Goal: Task Accomplishment & Management: Use online tool/utility

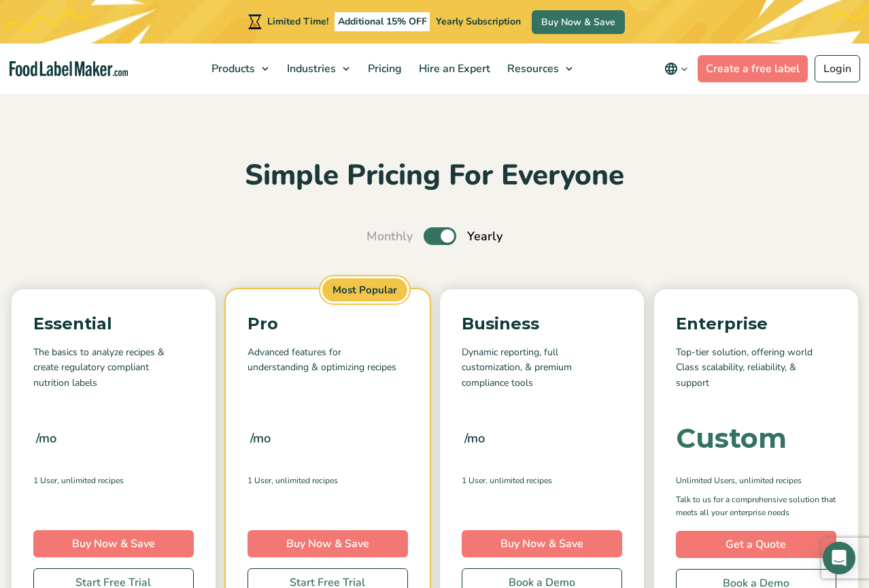
click at [97, 78] on nav "Products Food Nutrition Labelling Supplements Formulation & Labelling Industrie…" at bounding box center [434, 69] width 869 height 50
click at [840, 64] on link "Login" at bounding box center [838, 68] width 46 height 27
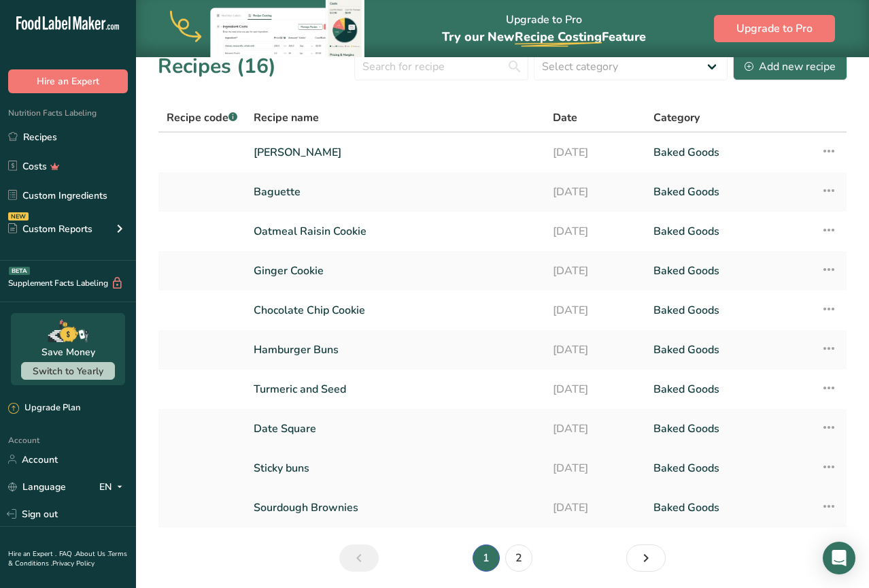
scroll to position [28, 0]
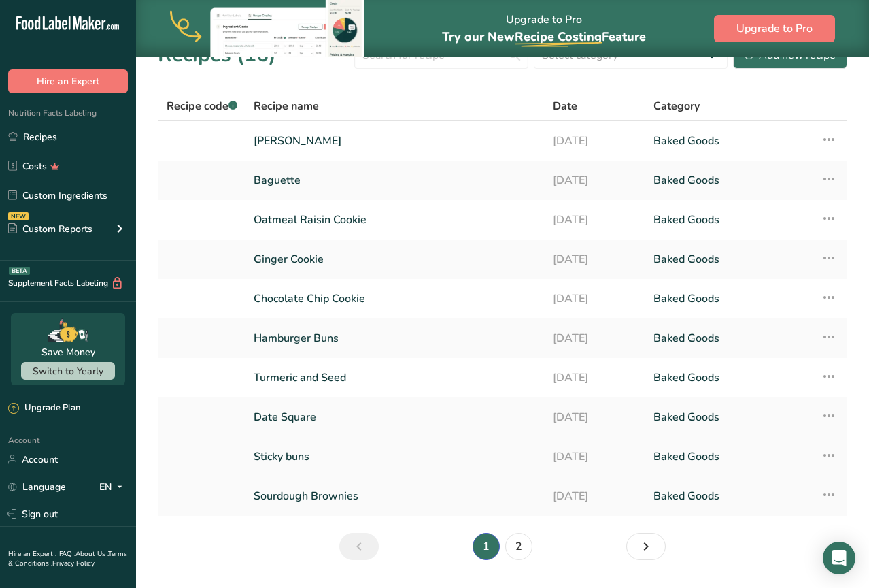
click at [295, 455] on link "Sticky buns" at bounding box center [395, 456] width 283 height 29
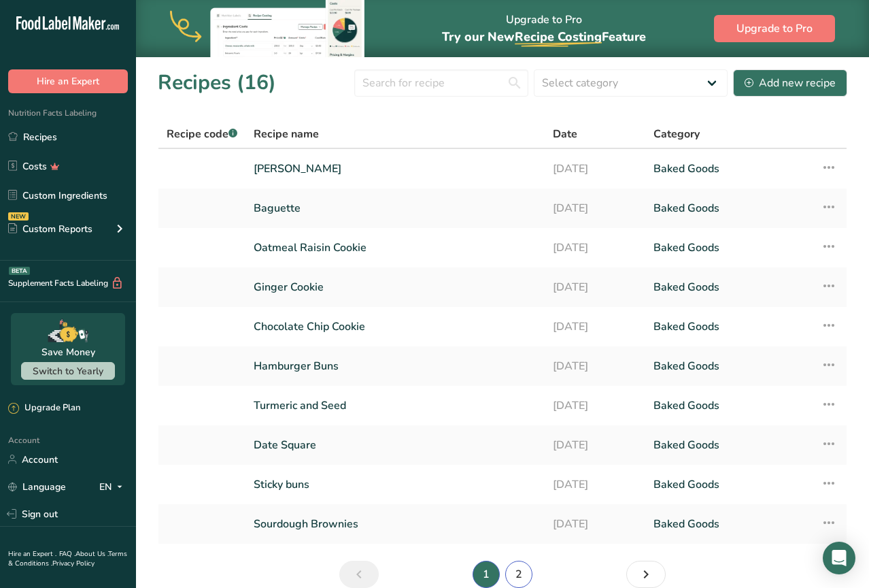
click at [520, 572] on link "2" at bounding box center [518, 574] width 27 height 27
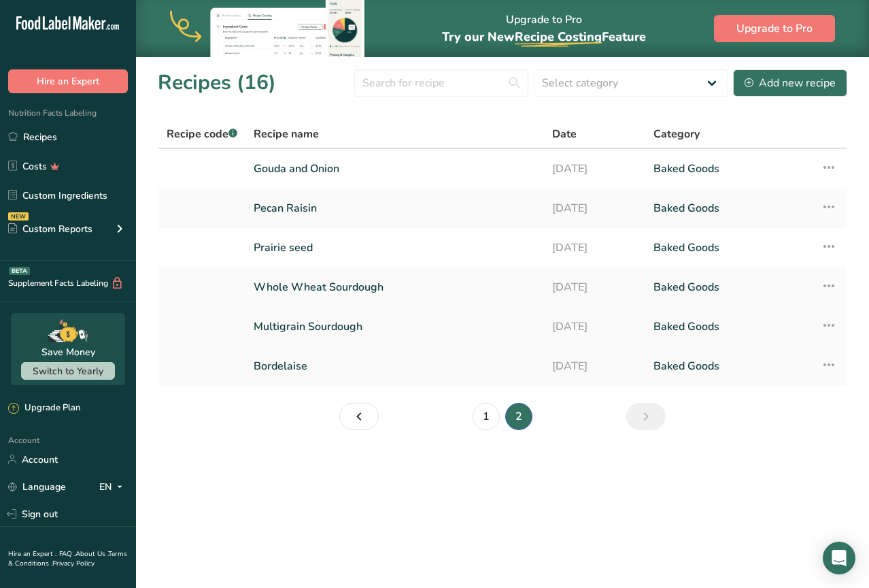
click at [344, 325] on link "Multigrain Sourdough" at bounding box center [395, 326] width 282 height 29
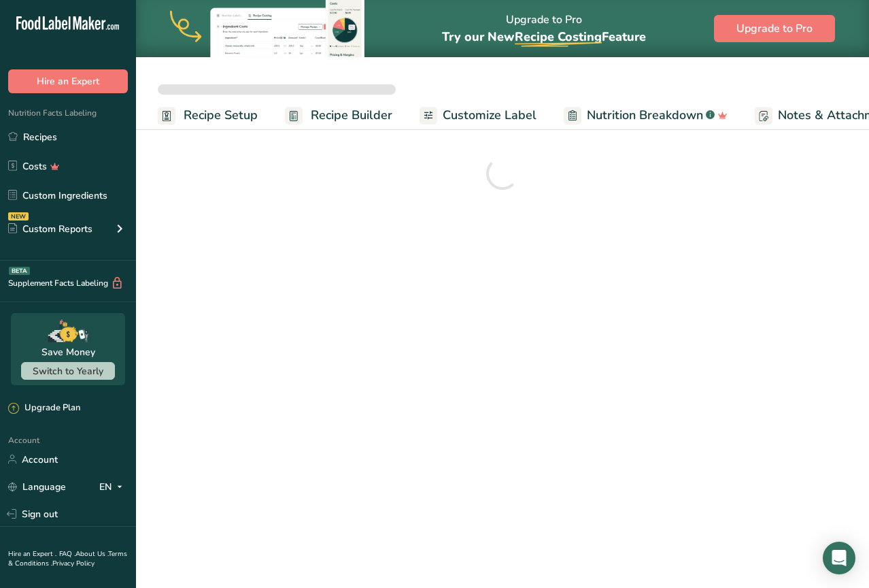
click at [600, 125] on link "Nutrition Breakdown .a-a{fill:#347362;}.b-a{fill:#fff;}" at bounding box center [646, 115] width 164 height 31
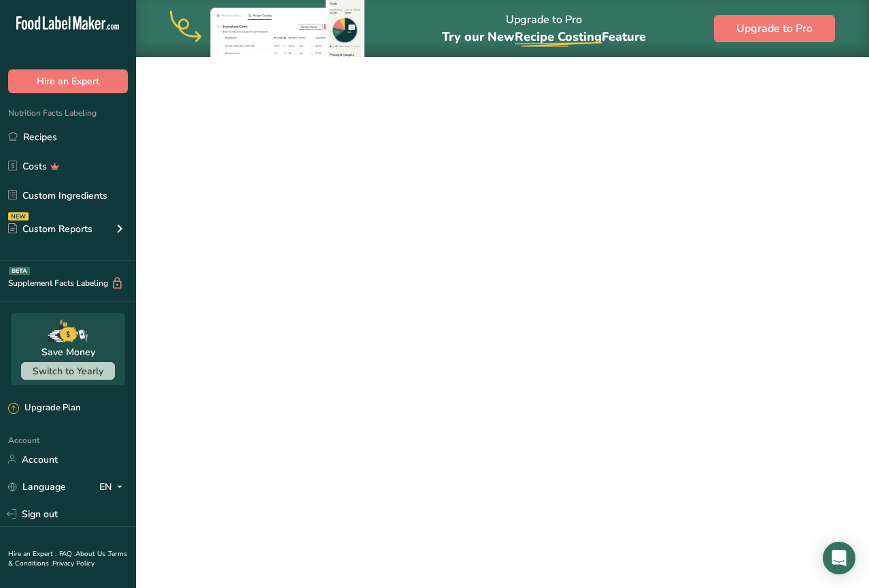
scroll to position [0, 150]
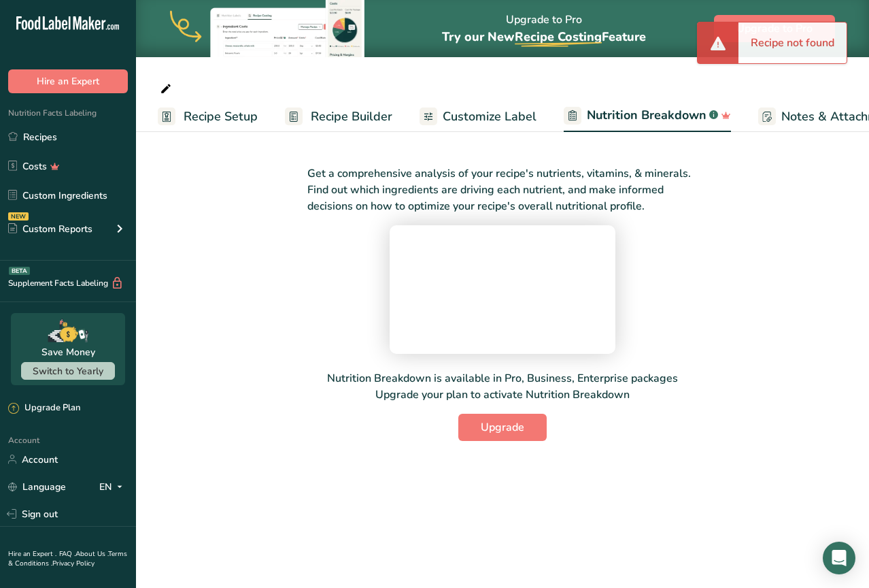
click at [376, 122] on span "Recipe Builder" at bounding box center [352, 116] width 82 height 18
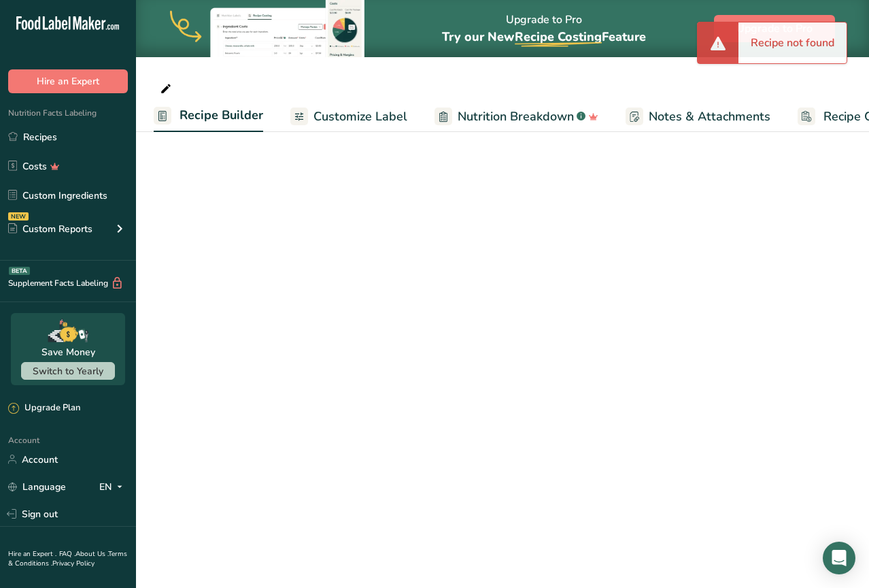
click at [365, 112] on span "Customize Label" at bounding box center [361, 116] width 94 height 18
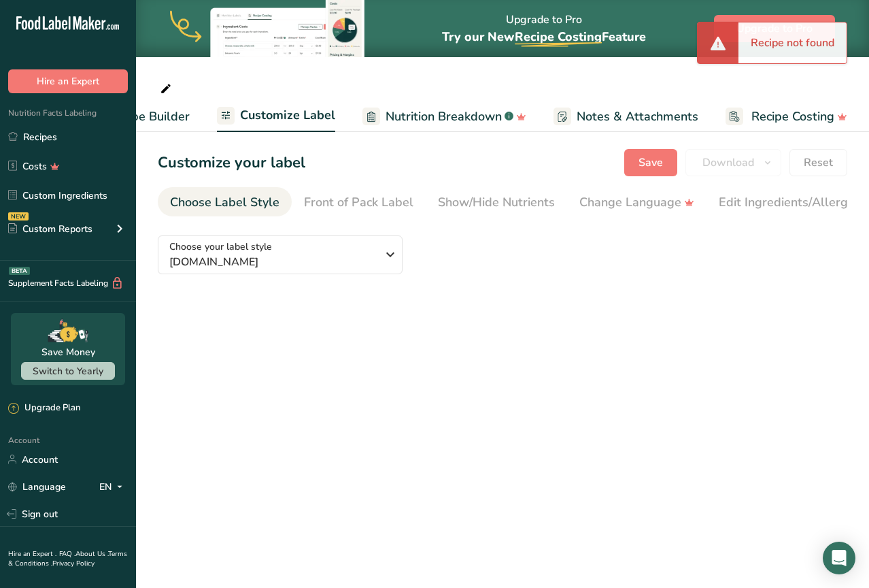
click at [174, 116] on span "Recipe Builder" at bounding box center [149, 116] width 82 height 18
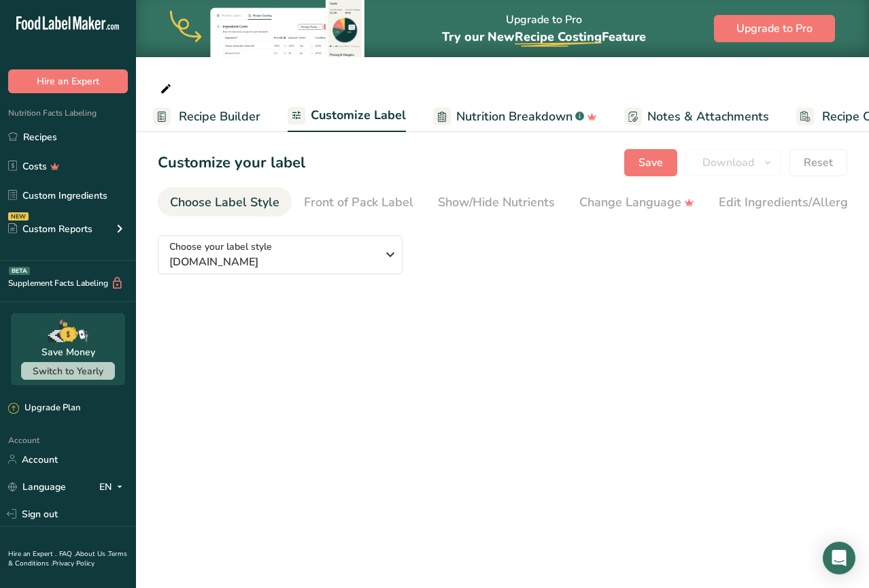
scroll to position [0, 131]
click at [199, 117] on span "Recipe Builder" at bounding box center [221, 116] width 82 height 18
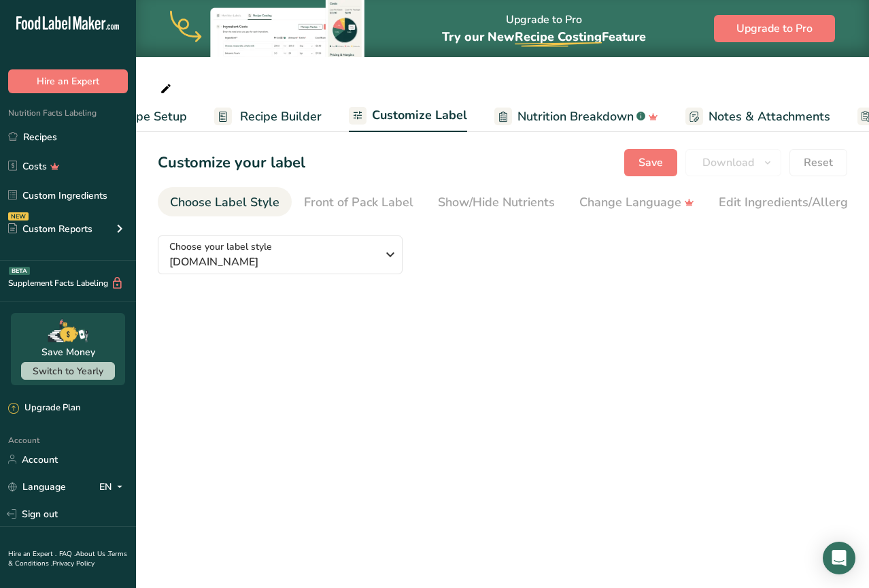
scroll to position [0, 0]
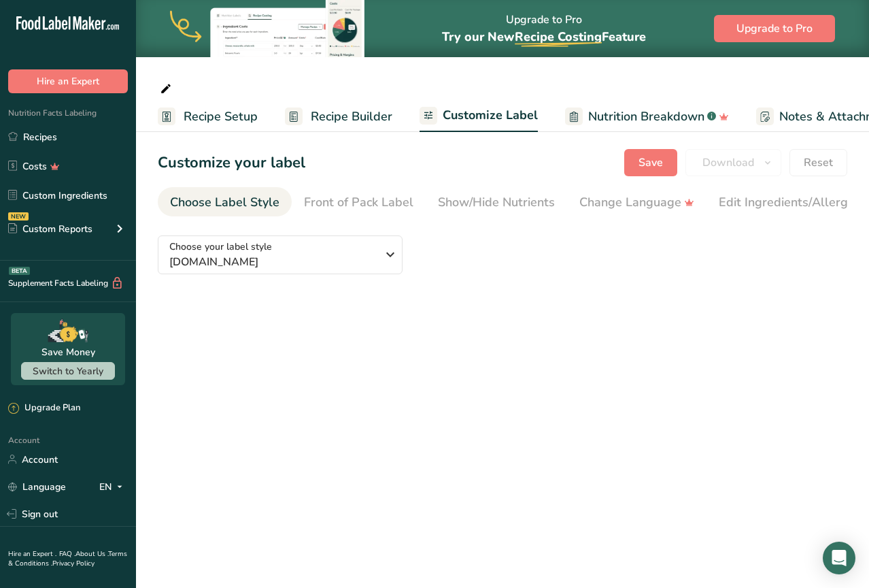
click at [199, 108] on span "Recipe Setup" at bounding box center [221, 116] width 74 height 18
click at [204, 120] on span "Recipe Setup" at bounding box center [216, 116] width 74 height 18
click at [207, 126] on link "Recipe Setup" at bounding box center [203, 116] width 100 height 31
click at [358, 112] on span "Recipe Builder" at bounding box center [347, 116] width 82 height 18
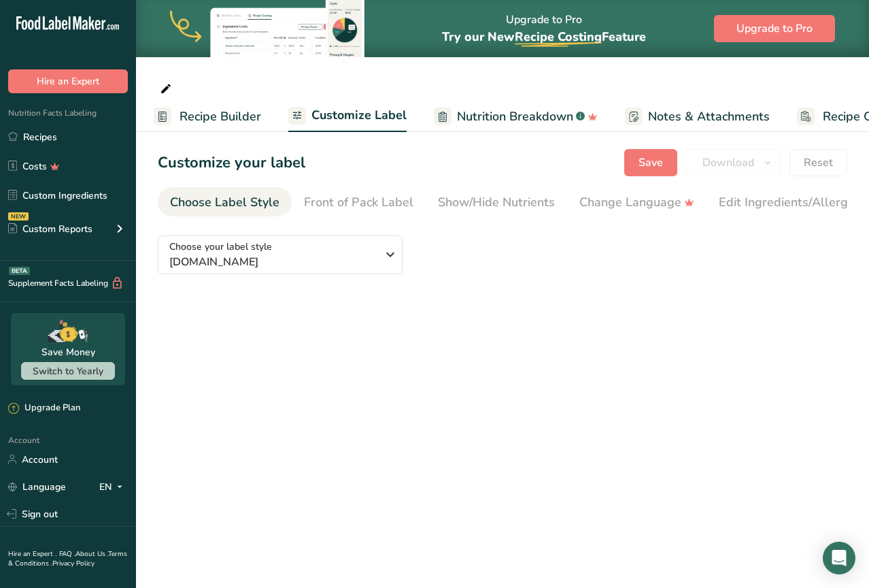
click at [458, 116] on span "Nutrition Breakdown" at bounding box center [515, 116] width 116 height 18
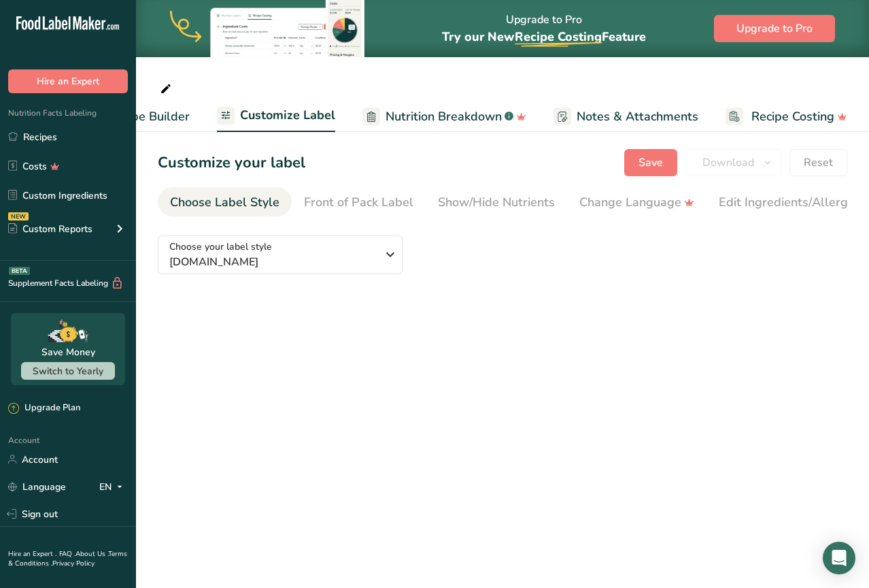
click at [186, 115] on span "Recipe Builder" at bounding box center [149, 116] width 82 height 18
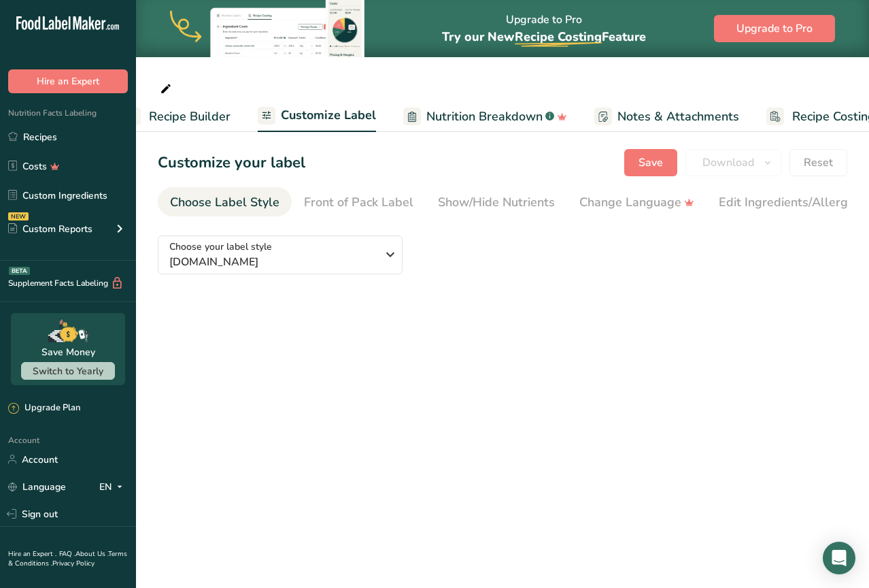
scroll to position [0, 131]
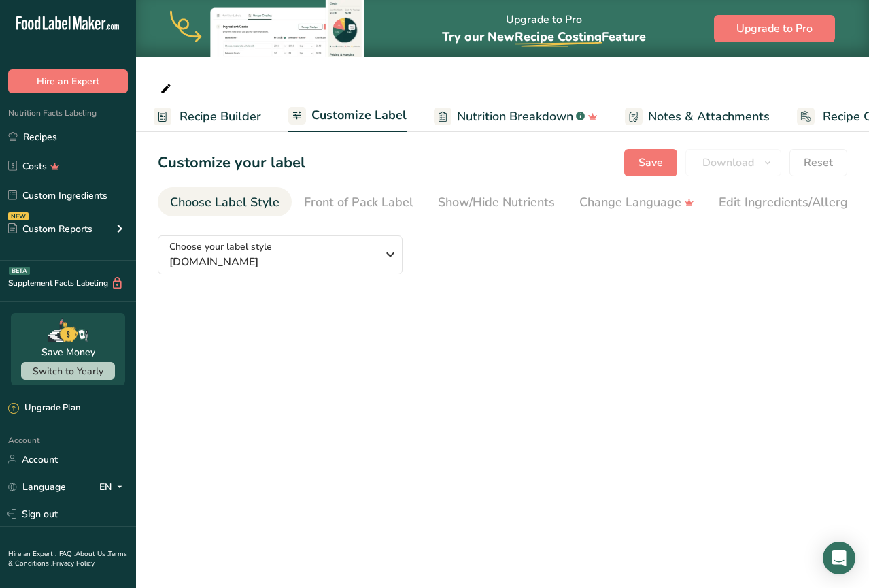
click at [184, 117] on span "Recipe Builder" at bounding box center [221, 116] width 82 height 18
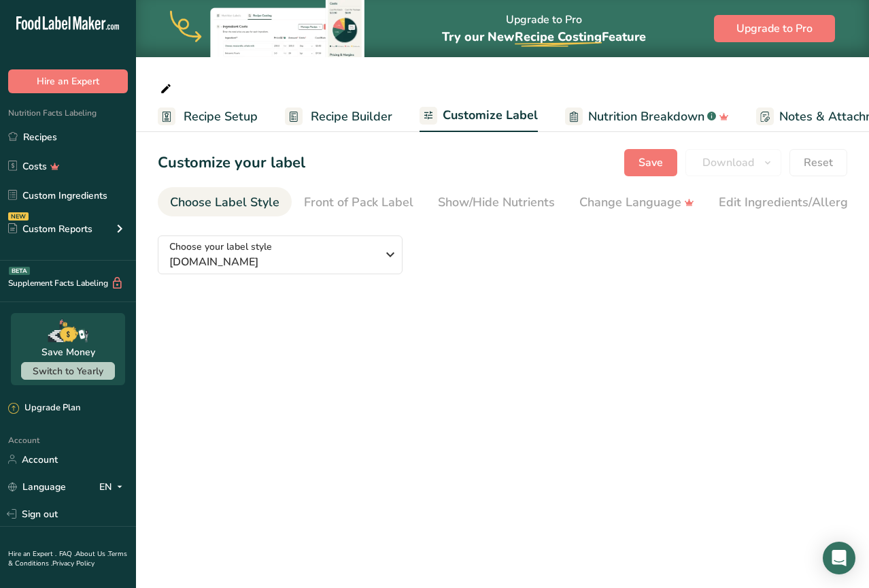
click at [208, 116] on span "Recipe Setup" at bounding box center [221, 116] width 74 height 18
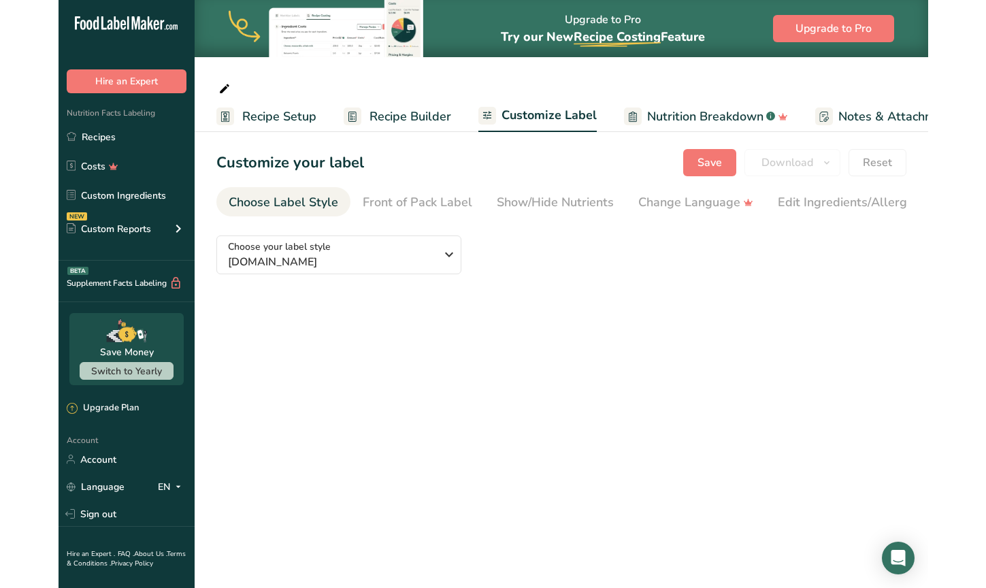
scroll to position [0, 5]
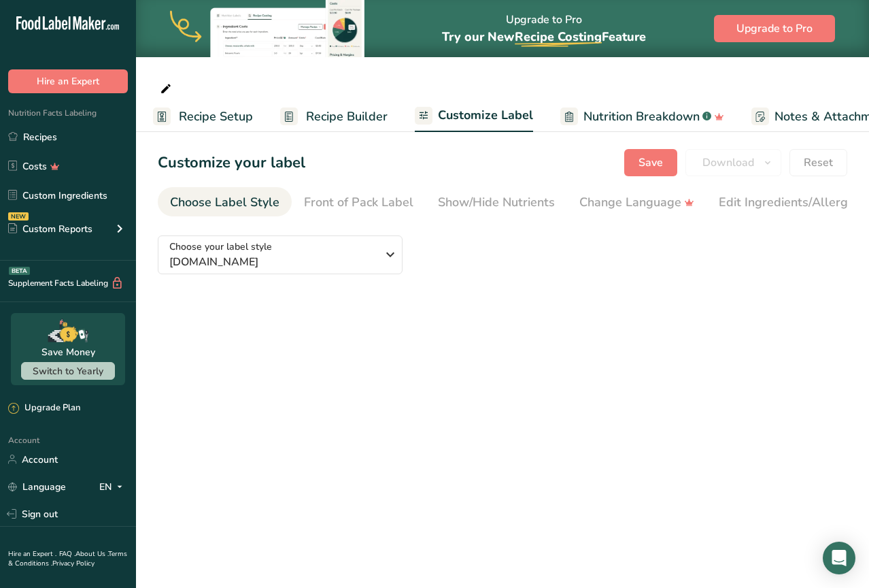
click at [208, 116] on span "Recipe Setup" at bounding box center [216, 116] width 74 height 18
click at [54, 134] on link "Recipes" at bounding box center [68, 137] width 136 height 26
click at [52, 33] on icon ".a-20{fill:#fff;}" at bounding box center [82, 26] width 133 height 21
click at [53, 27] on icon at bounding box center [51, 25] width 5 height 10
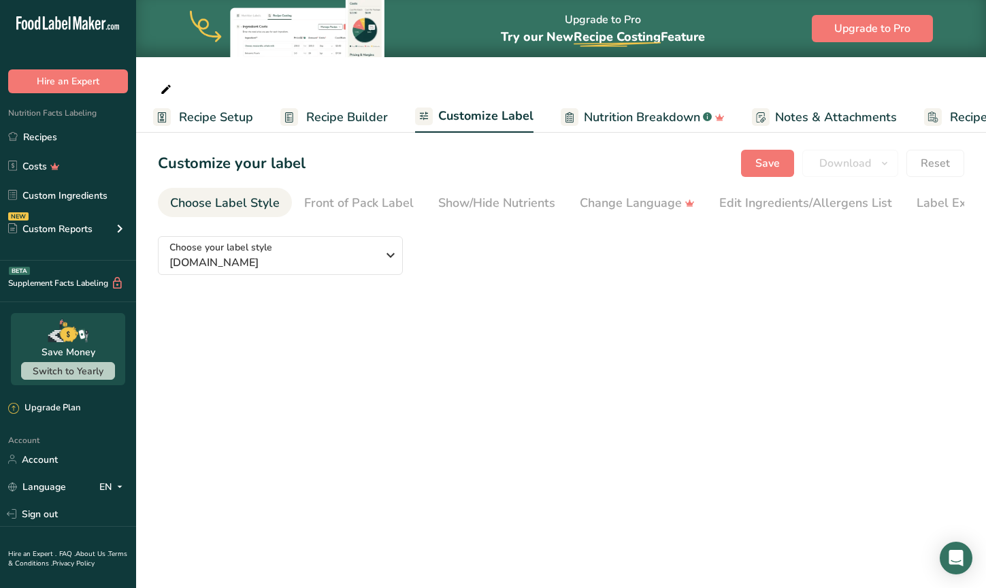
click at [84, 17] on icon ".a-20{fill:#fff;}" at bounding box center [82, 26] width 133 height 21
drag, startPoint x: 80, startPoint y: 28, endPoint x: 133, endPoint y: 54, distance: 59.9
click at [80, 28] on icon ".a-20{fill:#fff;}" at bounding box center [82, 26] width 133 height 21
click at [200, 114] on span "Recipe Setup" at bounding box center [216, 117] width 74 height 18
click at [80, 149] on link "Recipes" at bounding box center [68, 137] width 136 height 26
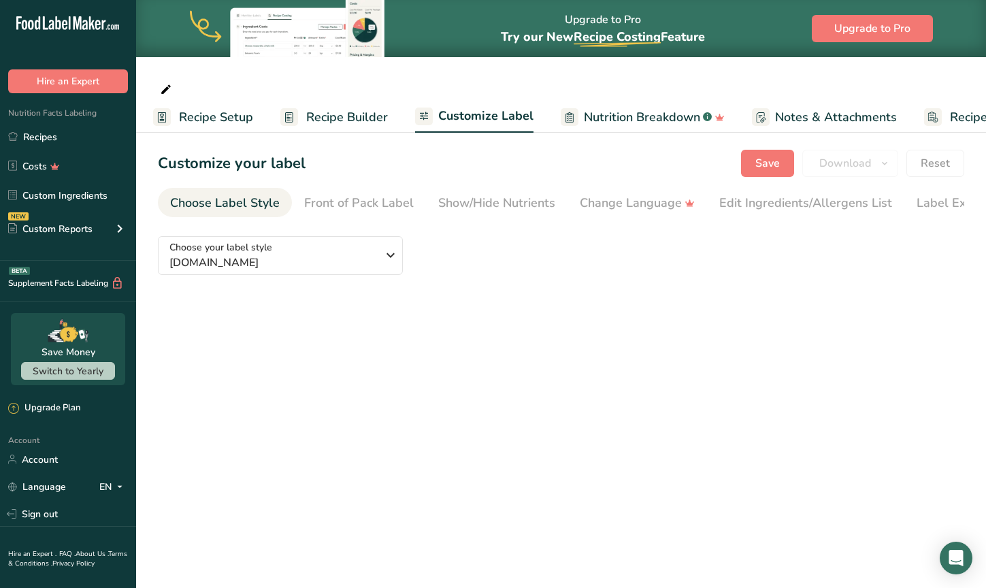
click at [869, 154] on section "Customize your label Save Download Choose what to show on your downloaded label…" at bounding box center [561, 223] width 850 height 190
click at [869, 146] on section "Customize your label Save Download Choose what to show on your downloaded label…" at bounding box center [561, 223] width 850 height 190
click at [61, 133] on link "Recipes" at bounding box center [68, 137] width 136 height 26
click at [350, 214] on link "Front of Pack Label" at bounding box center [359, 203] width 110 height 31
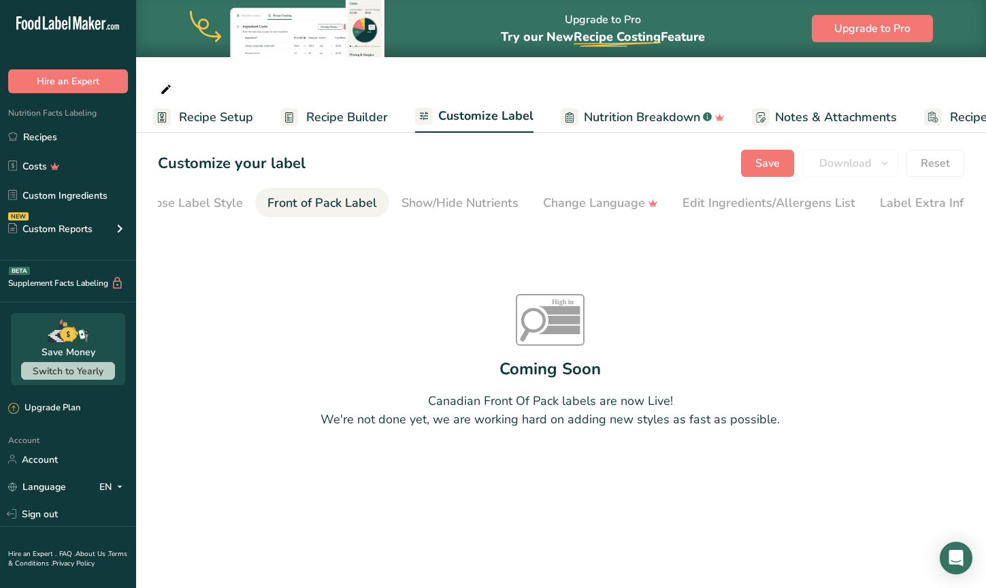
scroll to position [0, 47]
click at [314, 115] on span "Recipe Builder" at bounding box center [347, 117] width 82 height 18
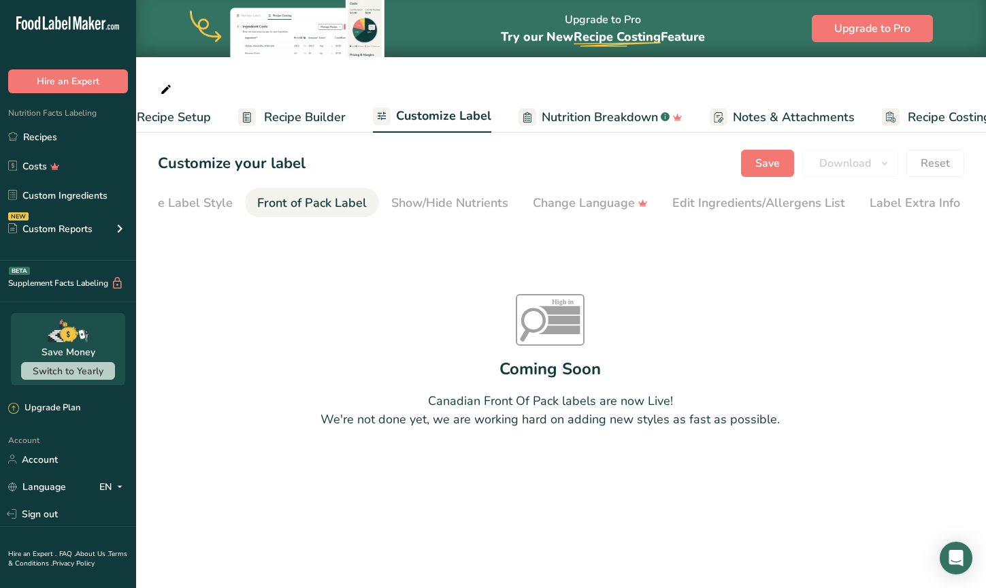
scroll to position [0, 86]
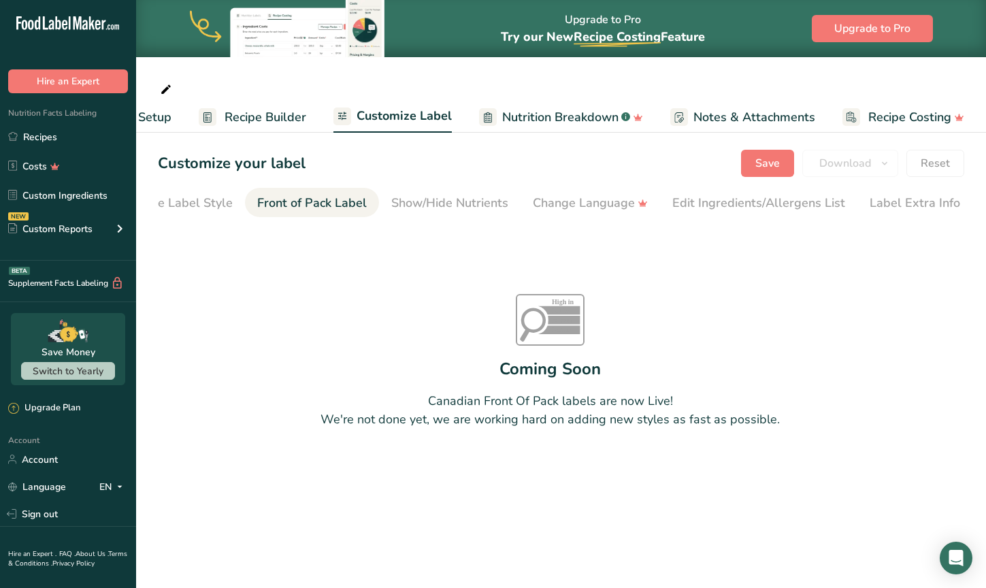
click at [525, 122] on span "Nutrition Breakdown" at bounding box center [560, 117] width 116 height 18
click at [703, 125] on span "Notes & Attachments" at bounding box center [754, 117] width 122 height 18
click at [80, 133] on link "Recipes" at bounding box center [68, 137] width 136 height 26
click at [108, 24] on icon at bounding box center [109, 26] width 3 height 5
